Goal: Task Accomplishment & Management: Use online tool/utility

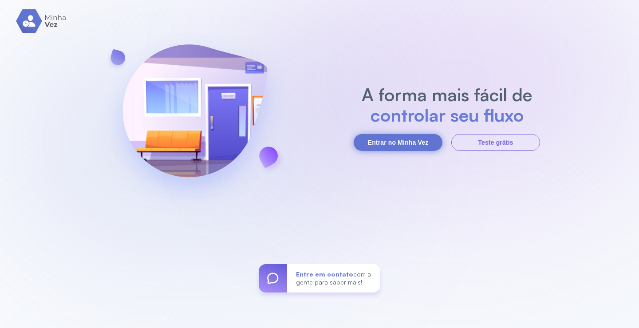
click at [389, 140] on button "Entrar no Minha Vez" at bounding box center [398, 142] width 89 height 17
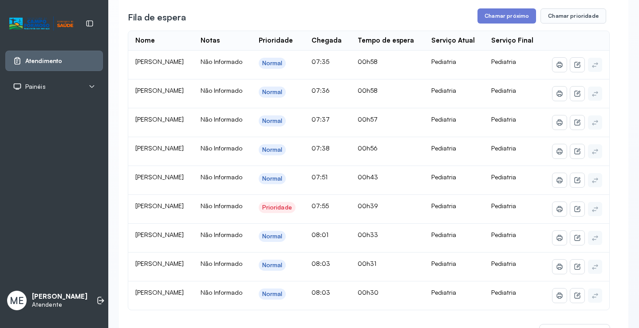
scroll to position [133, 0]
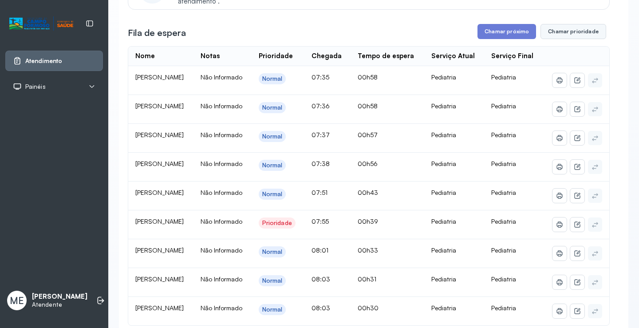
click at [569, 32] on button "Chamar prioridade" at bounding box center [574, 31] width 66 height 15
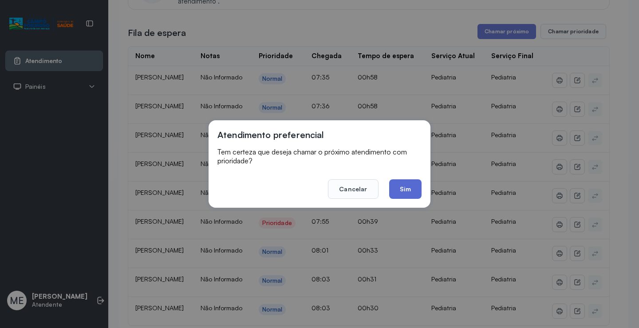
click at [407, 190] on button "Sim" at bounding box center [405, 189] width 32 height 20
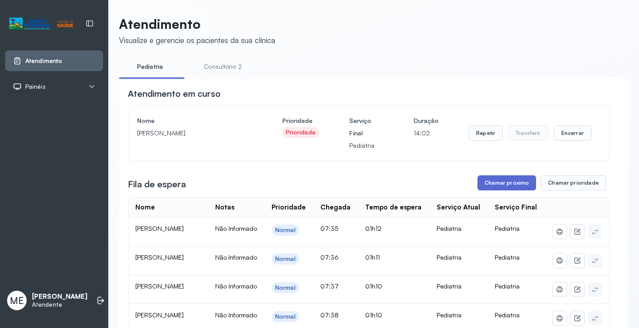
click at [513, 188] on button "Chamar próximo" at bounding box center [507, 182] width 59 height 15
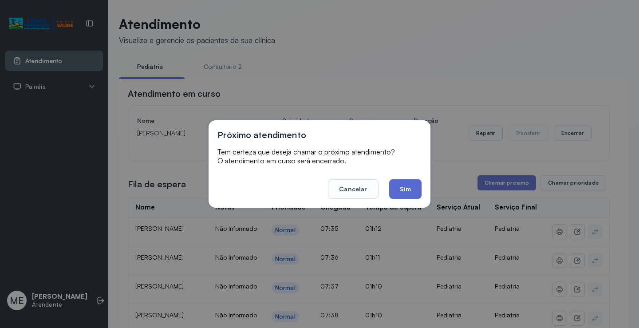
click at [398, 187] on button "Sim" at bounding box center [405, 189] width 32 height 20
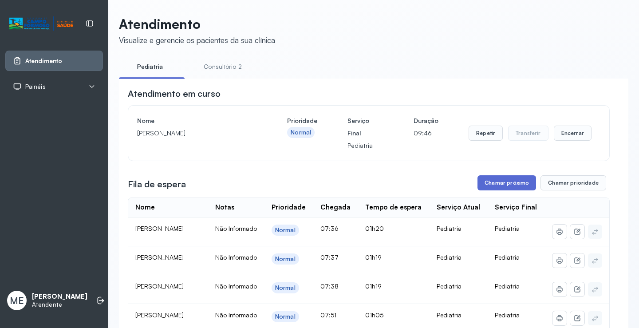
click at [526, 182] on button "Chamar próximo" at bounding box center [507, 182] width 59 height 15
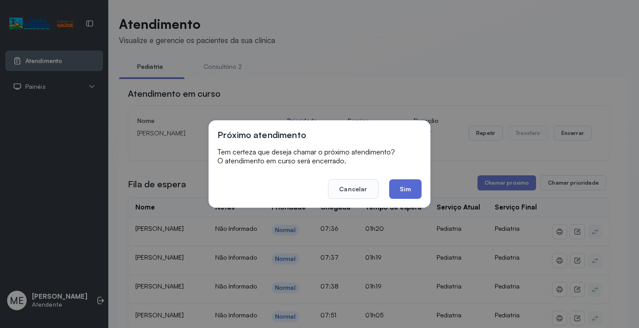
click at [400, 186] on button "Sim" at bounding box center [405, 189] width 32 height 20
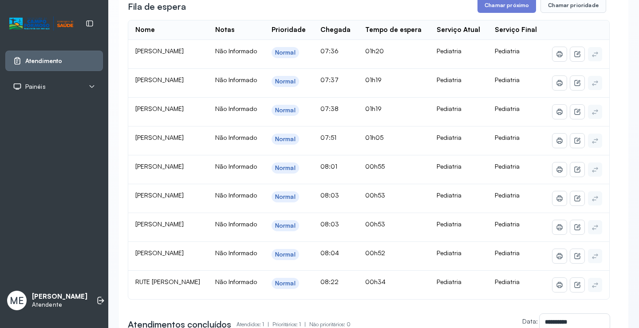
scroll to position [222, 0]
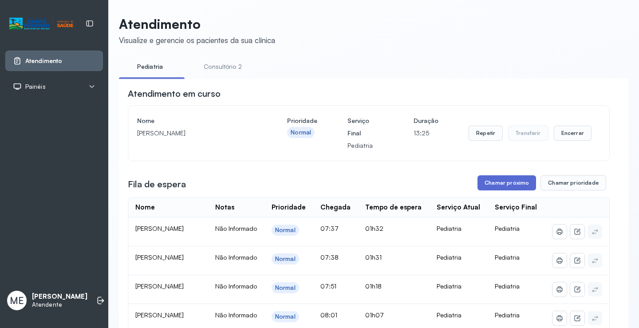
click at [479, 185] on button "Chamar próximo" at bounding box center [507, 182] width 59 height 15
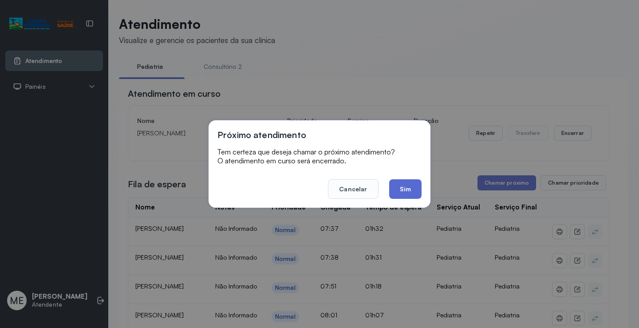
click at [410, 185] on button "Sim" at bounding box center [405, 189] width 32 height 20
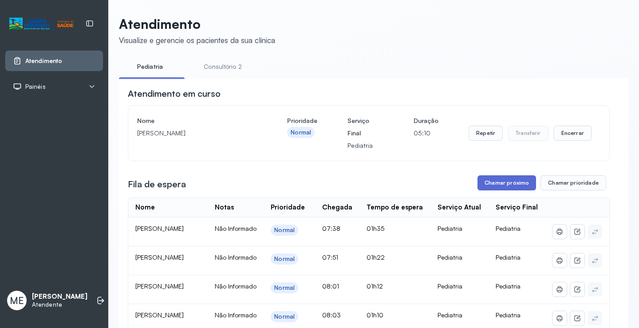
click at [485, 186] on button "Chamar próximo" at bounding box center [507, 182] width 59 height 15
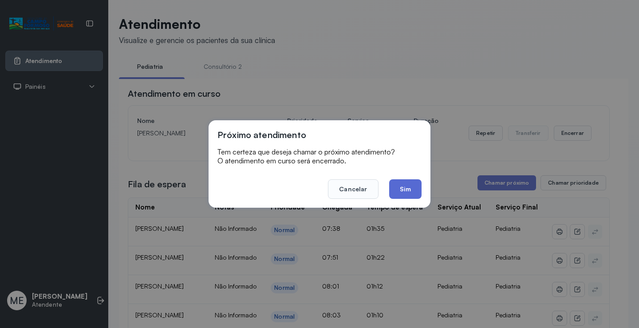
click at [402, 190] on button "Sim" at bounding box center [405, 189] width 32 height 20
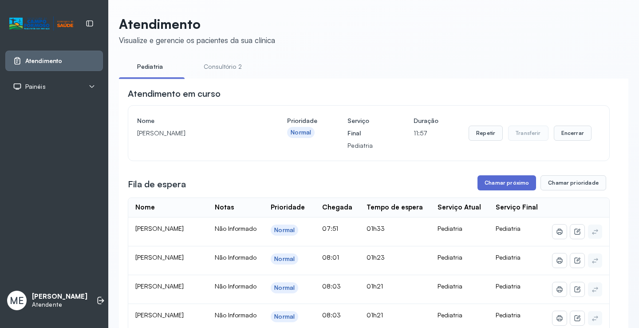
click at [503, 182] on button "Chamar próximo" at bounding box center [507, 182] width 59 height 15
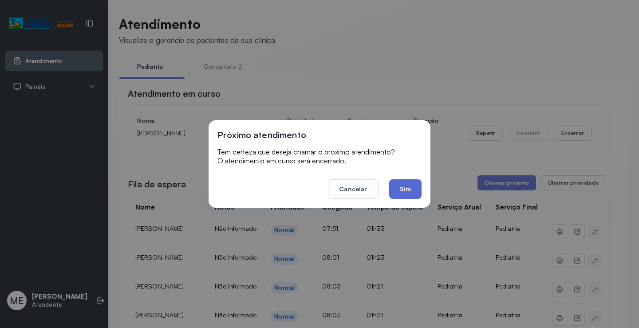
click at [408, 190] on button "Sim" at bounding box center [405, 189] width 32 height 20
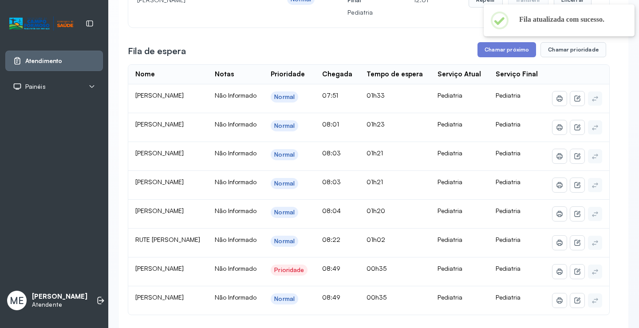
scroll to position [178, 0]
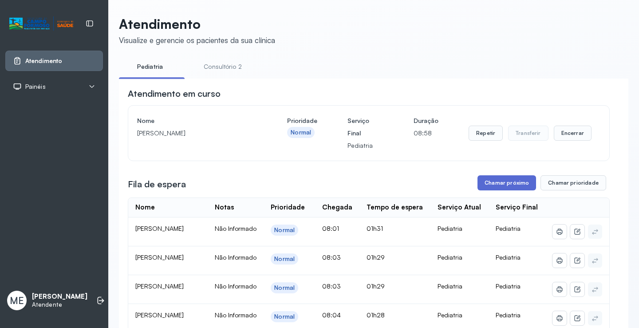
click at [498, 188] on button "Chamar próximo" at bounding box center [507, 182] width 59 height 15
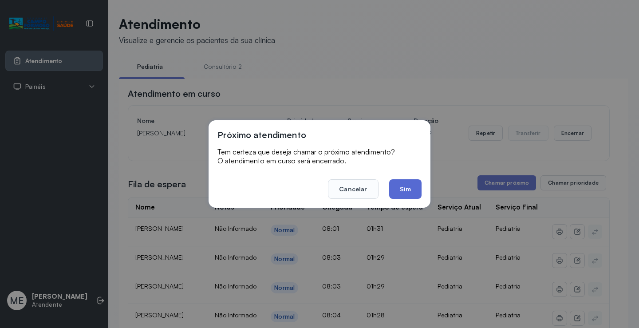
click at [408, 190] on button "Sim" at bounding box center [405, 189] width 32 height 20
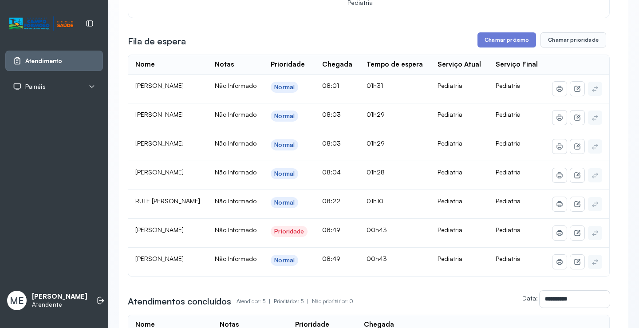
scroll to position [178, 0]
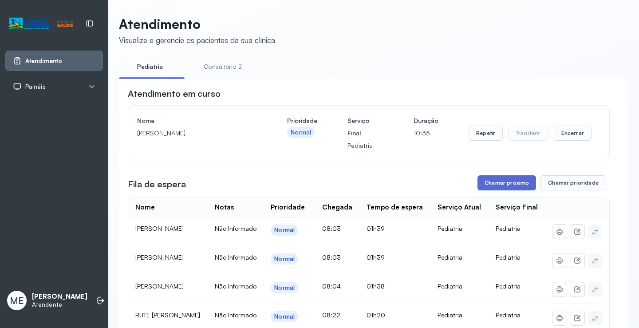
click at [519, 186] on button "Chamar próximo" at bounding box center [507, 182] width 59 height 15
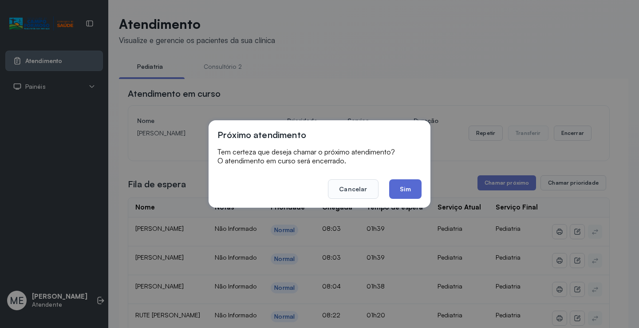
click at [406, 190] on button "Sim" at bounding box center [405, 189] width 32 height 20
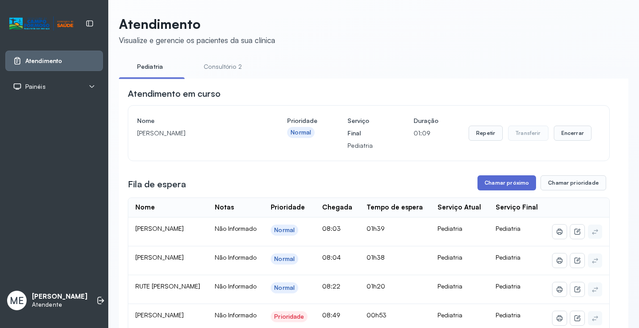
click at [498, 186] on button "Chamar próximo" at bounding box center [507, 182] width 59 height 15
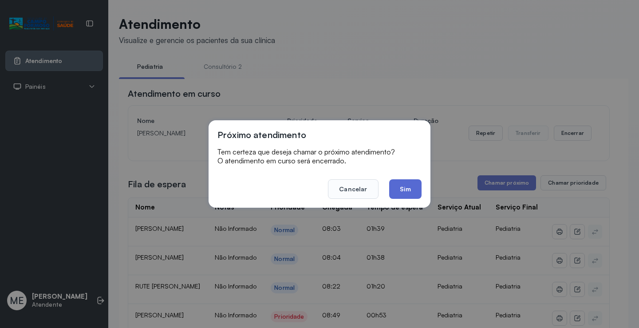
click at [407, 185] on button "Sim" at bounding box center [405, 189] width 32 height 20
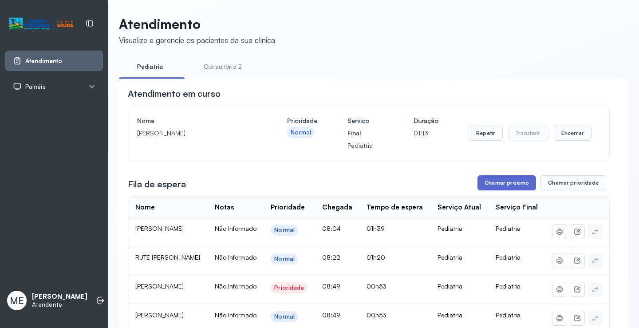
click at [482, 180] on button "Chamar próximo" at bounding box center [507, 182] width 59 height 15
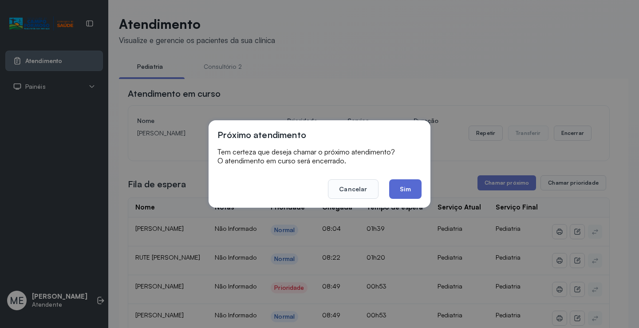
click at [408, 182] on button "Sim" at bounding box center [405, 189] width 32 height 20
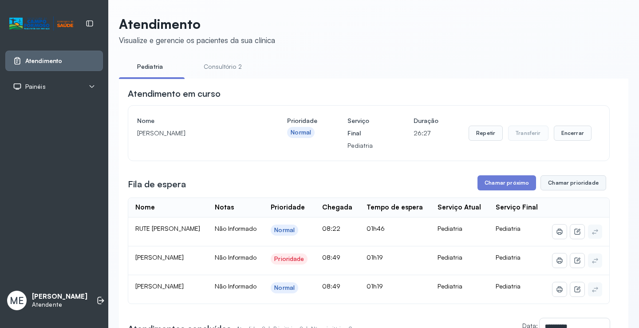
click at [575, 188] on button "Chamar prioridade" at bounding box center [574, 182] width 66 height 15
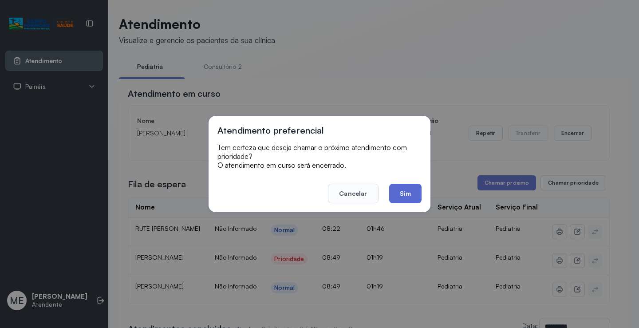
click at [412, 191] on button "Sim" at bounding box center [405, 194] width 32 height 20
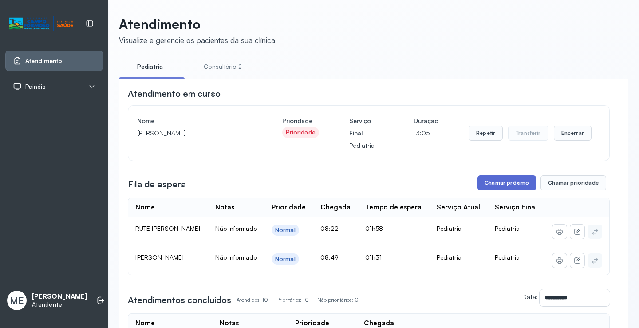
click at [498, 184] on button "Chamar próximo" at bounding box center [507, 182] width 59 height 15
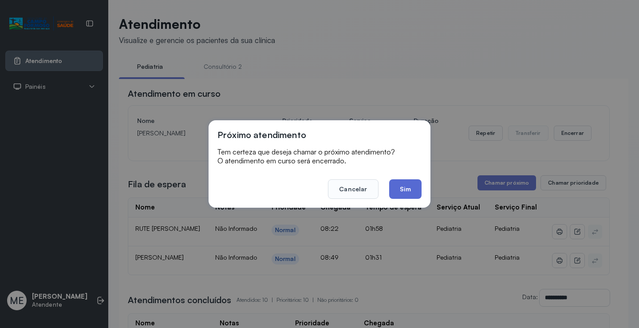
click at [408, 187] on button "Sim" at bounding box center [405, 189] width 32 height 20
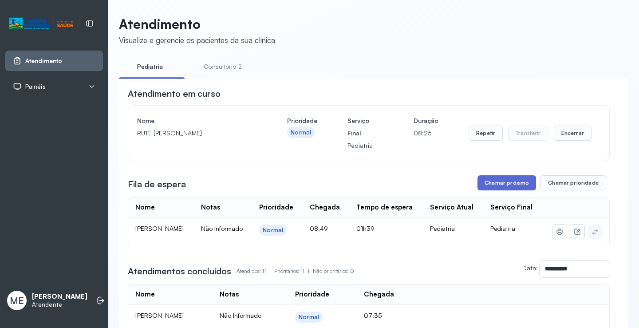
click at [504, 180] on button "Chamar próximo" at bounding box center [507, 182] width 59 height 15
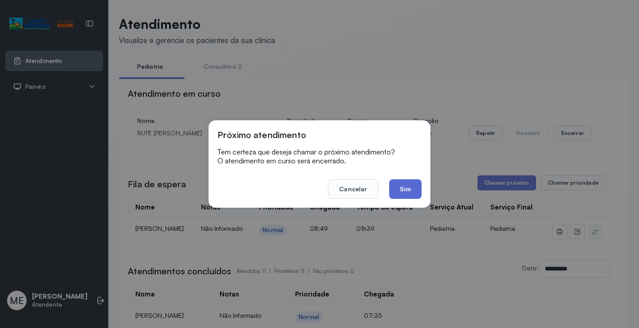
click at [400, 187] on button "Sim" at bounding box center [405, 189] width 32 height 20
